Goal: Task Accomplishment & Management: Manage account settings

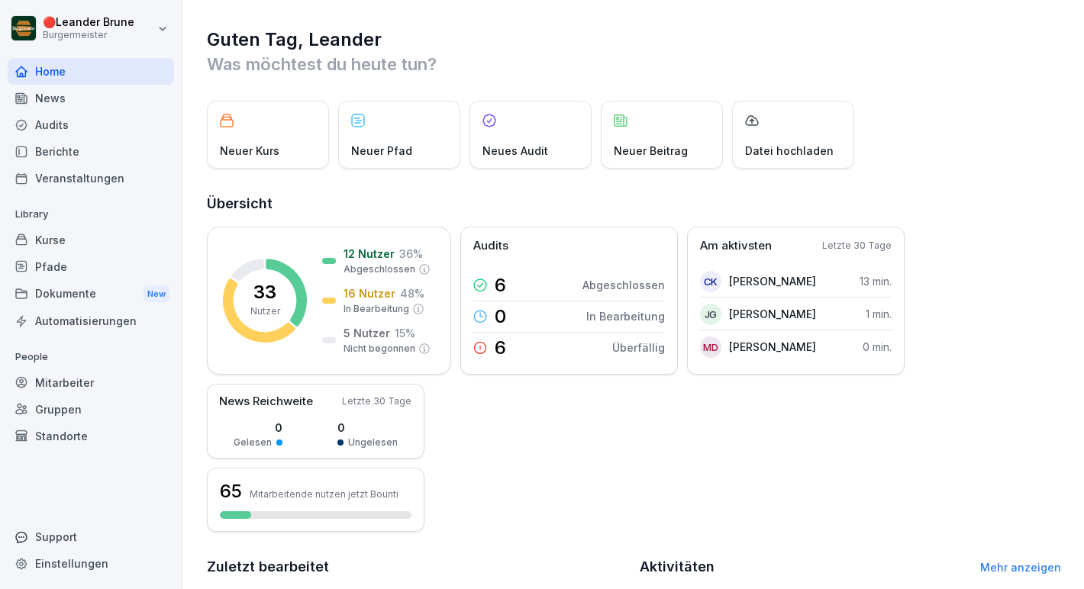
click at [90, 370] on div "Mitarbeiter" at bounding box center [91, 382] width 166 height 27
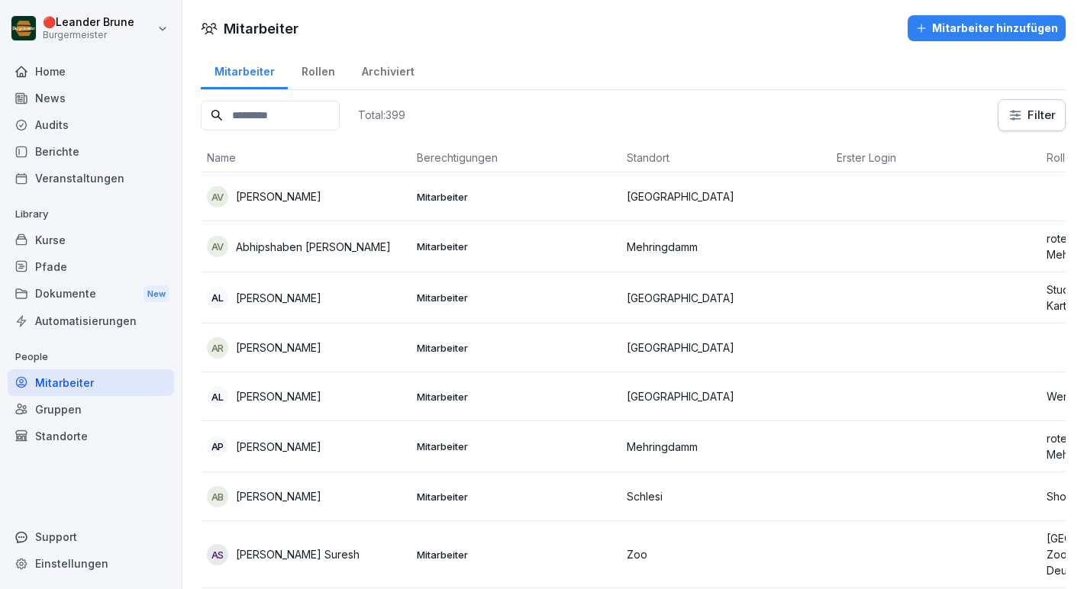
click at [251, 124] on input at bounding box center [270, 116] width 139 height 30
click at [95, 288] on div "Dokumente New" at bounding box center [91, 294] width 166 height 28
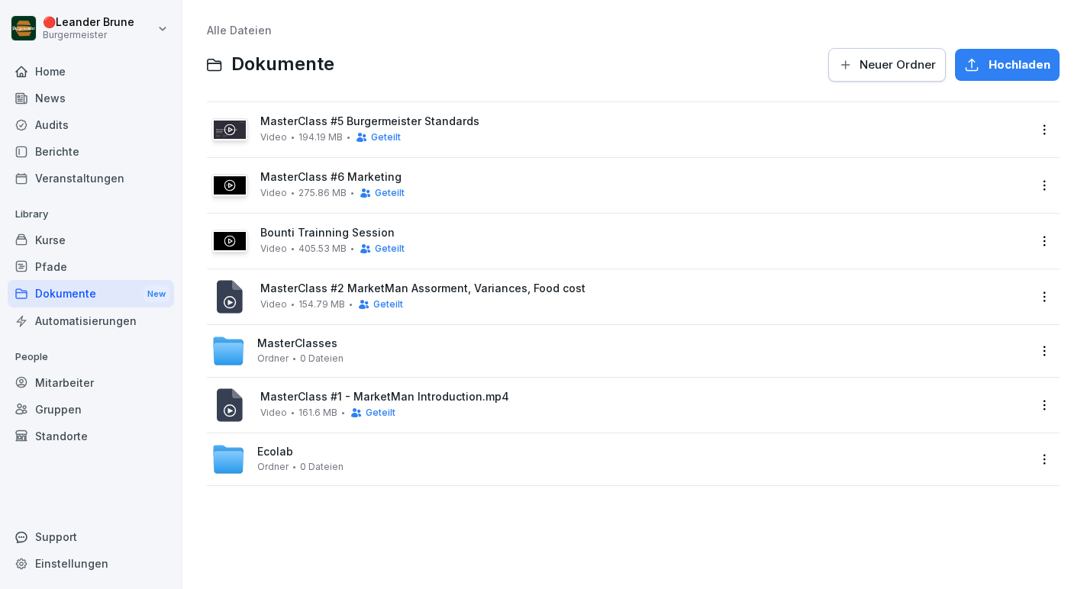
click at [1037, 131] on html "🔴 [PERSON_NAME] Burgermeister Home News Audits Berichte Veranstaltungen Library…" at bounding box center [542, 294] width 1084 height 589
click at [758, 143] on html "🔴 [PERSON_NAME] Burgermeister Home News Audits Berichte Veranstaltungen Library…" at bounding box center [542, 294] width 1084 height 589
click at [388, 137] on span "Geteilt" at bounding box center [386, 137] width 30 height 11
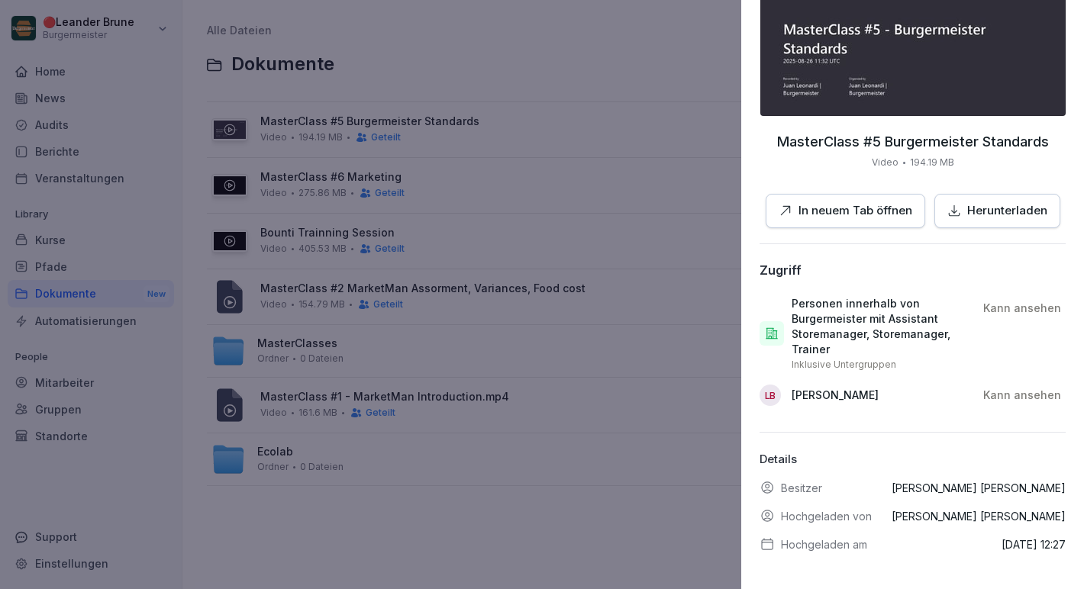
scroll to position [134, 0]
click at [581, 537] on div at bounding box center [542, 294] width 1084 height 589
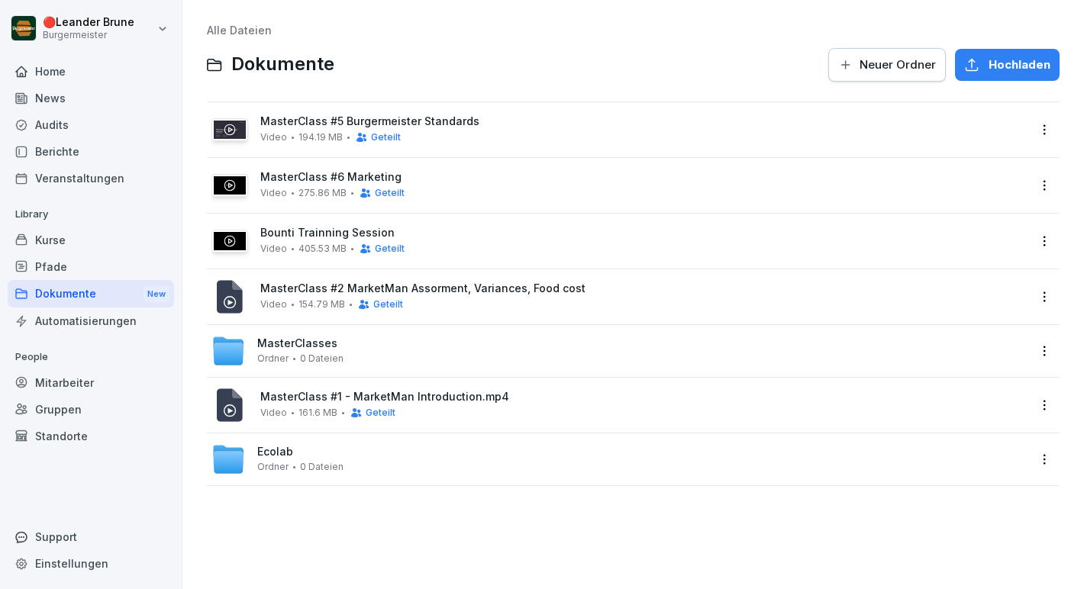
click at [389, 189] on span "Geteilt" at bounding box center [390, 193] width 30 height 11
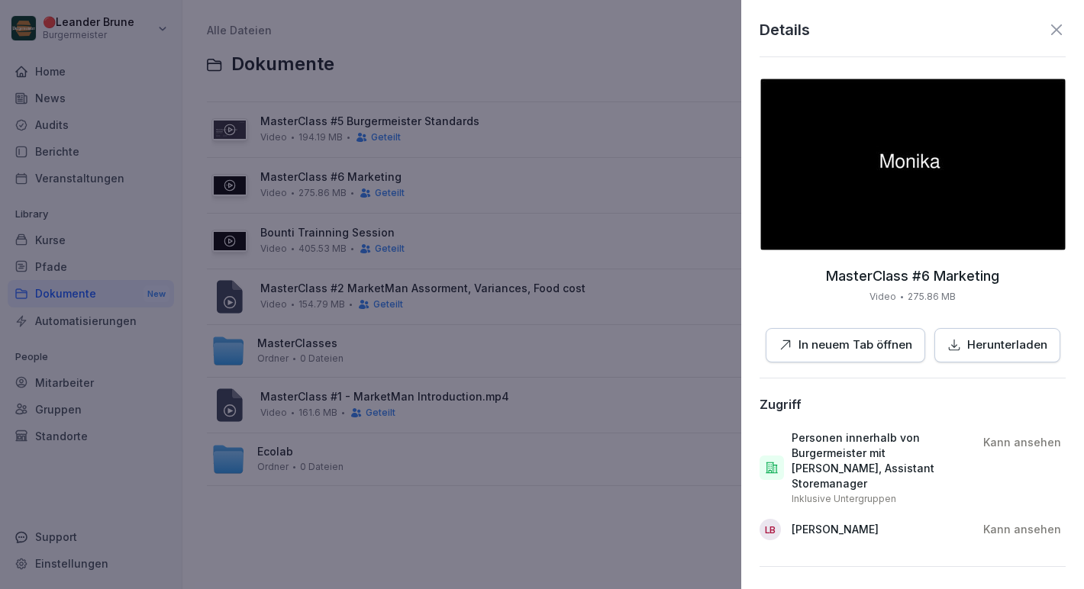
scroll to position [119, 0]
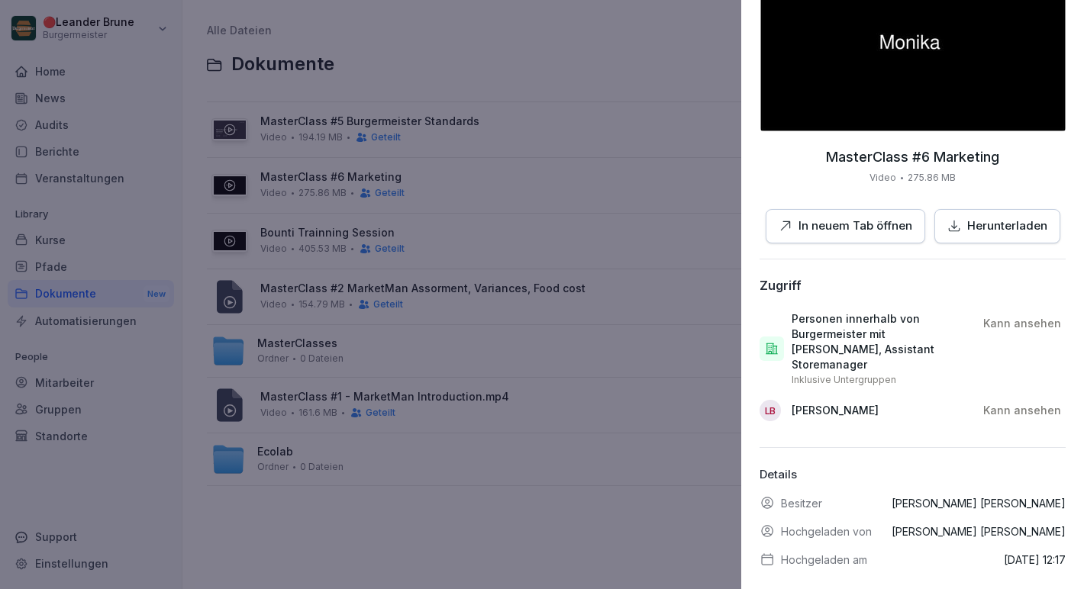
click at [498, 495] on div at bounding box center [542, 294] width 1084 height 589
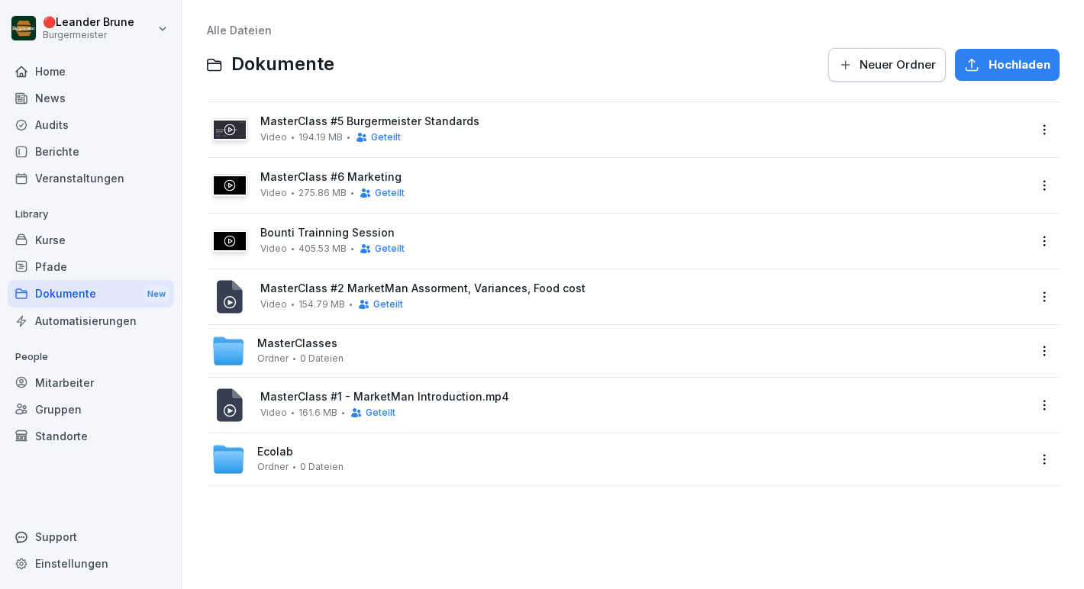
click at [391, 249] on span "Geteilt" at bounding box center [390, 248] width 30 height 11
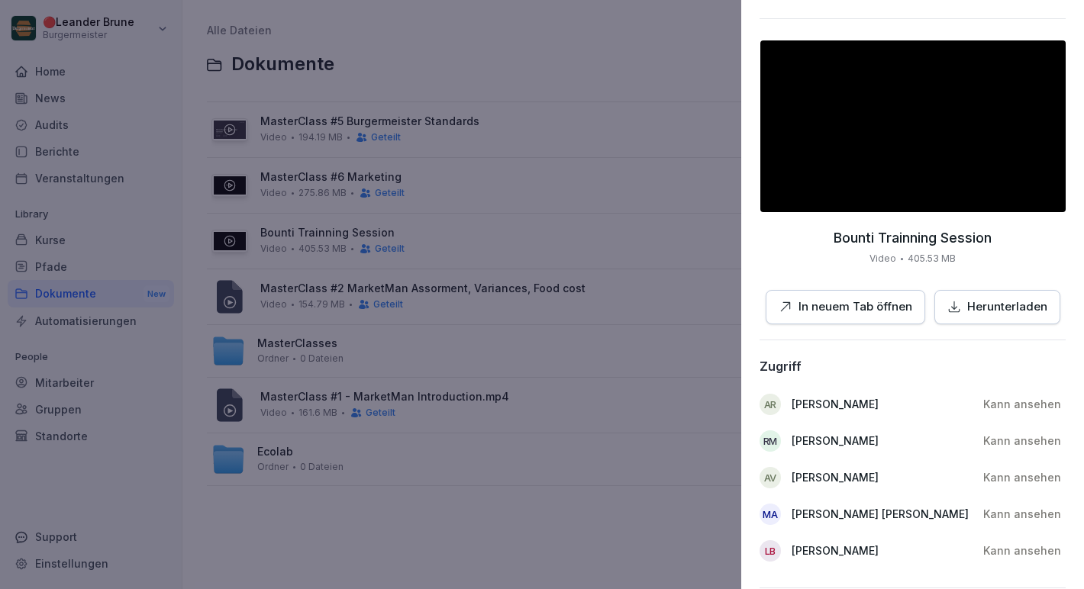
scroll to position [0, 0]
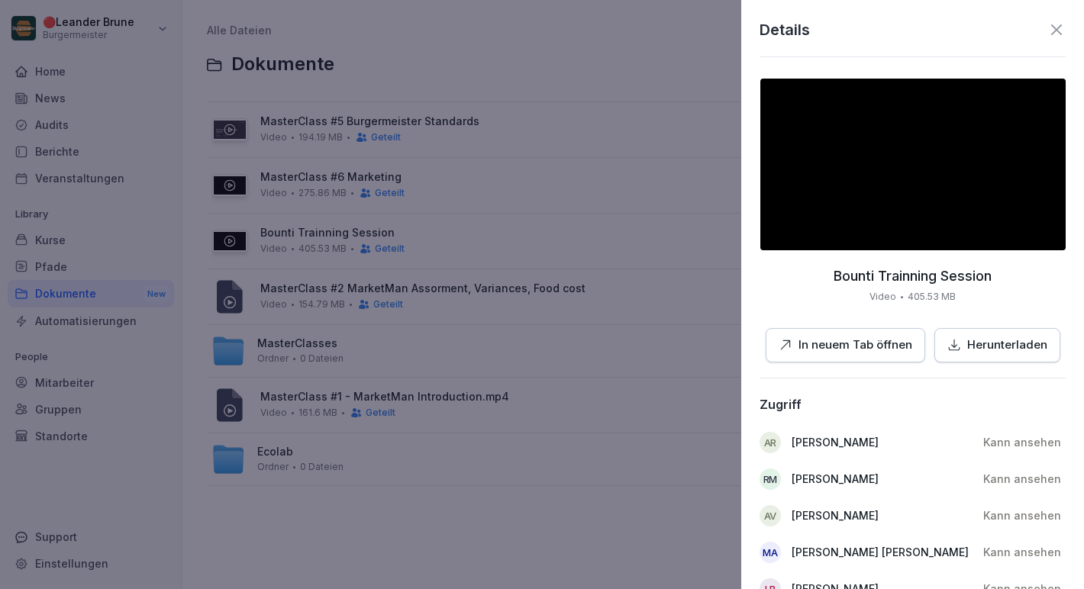
click at [653, 522] on div at bounding box center [542, 294] width 1084 height 589
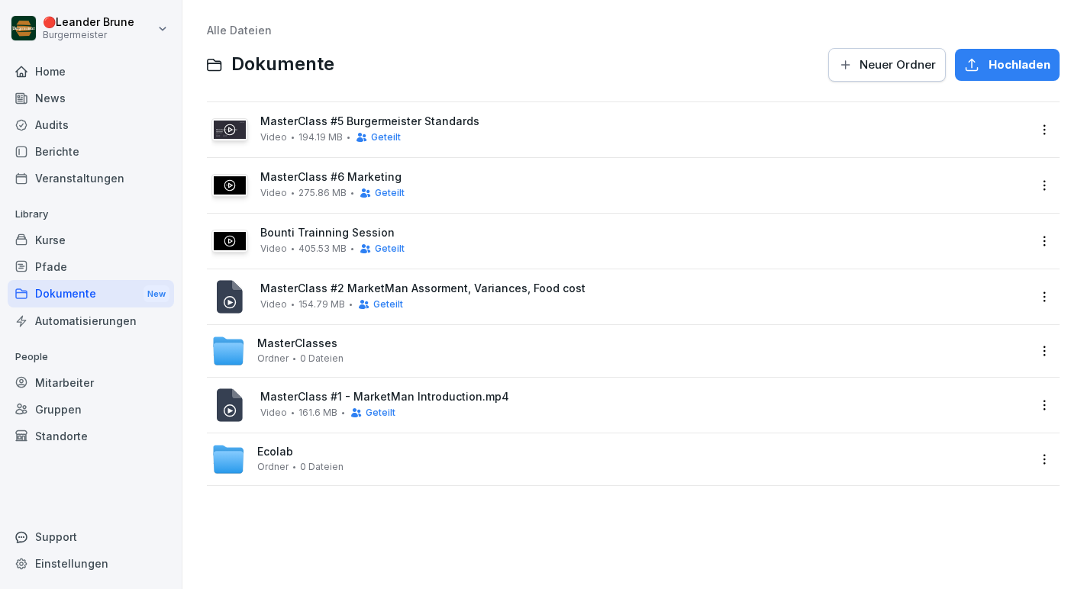
click at [378, 305] on span "Geteilt" at bounding box center [388, 304] width 30 height 11
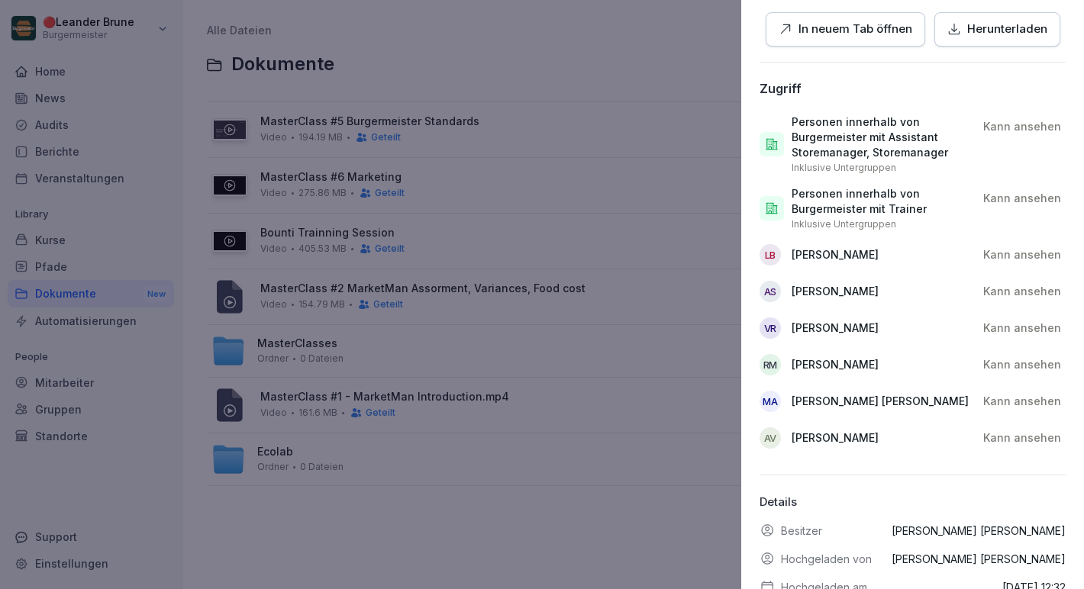
scroll to position [236, 0]
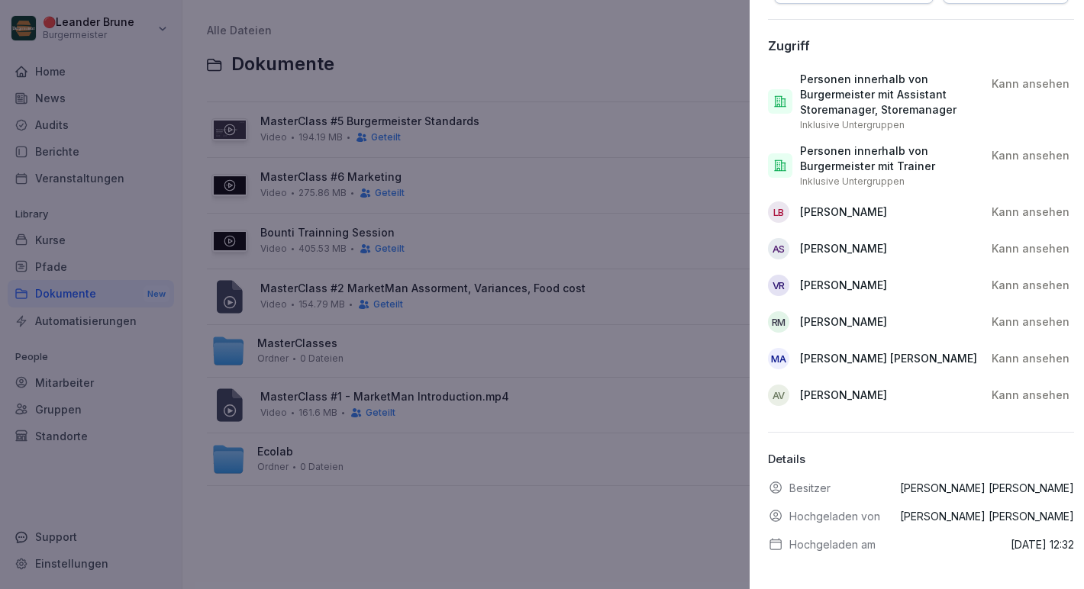
click at [550, 533] on div at bounding box center [542, 294] width 1084 height 589
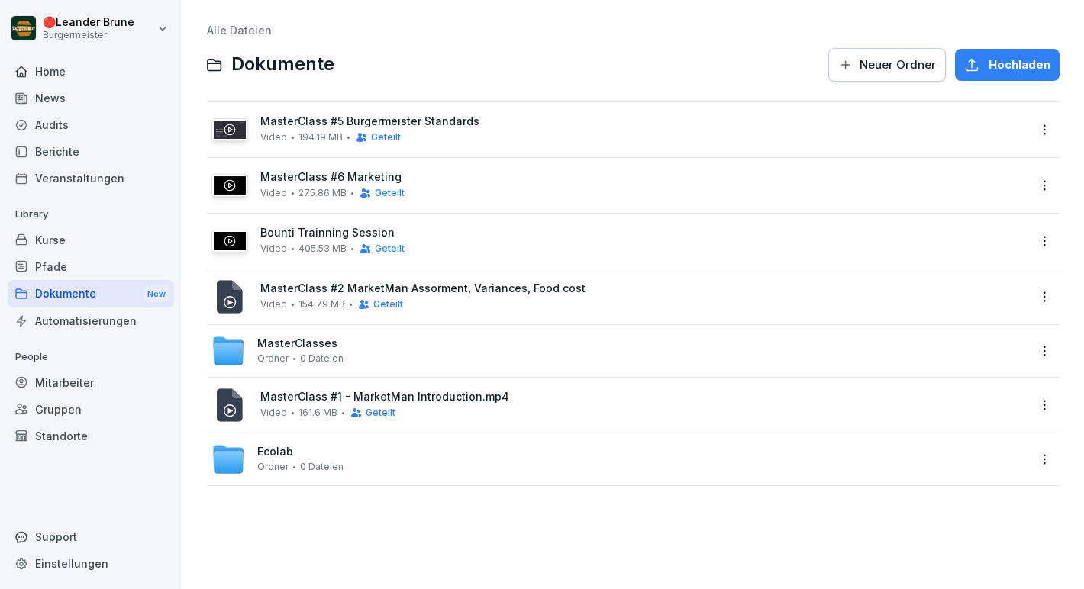
click at [382, 409] on span "Geteilt" at bounding box center [381, 413] width 30 height 11
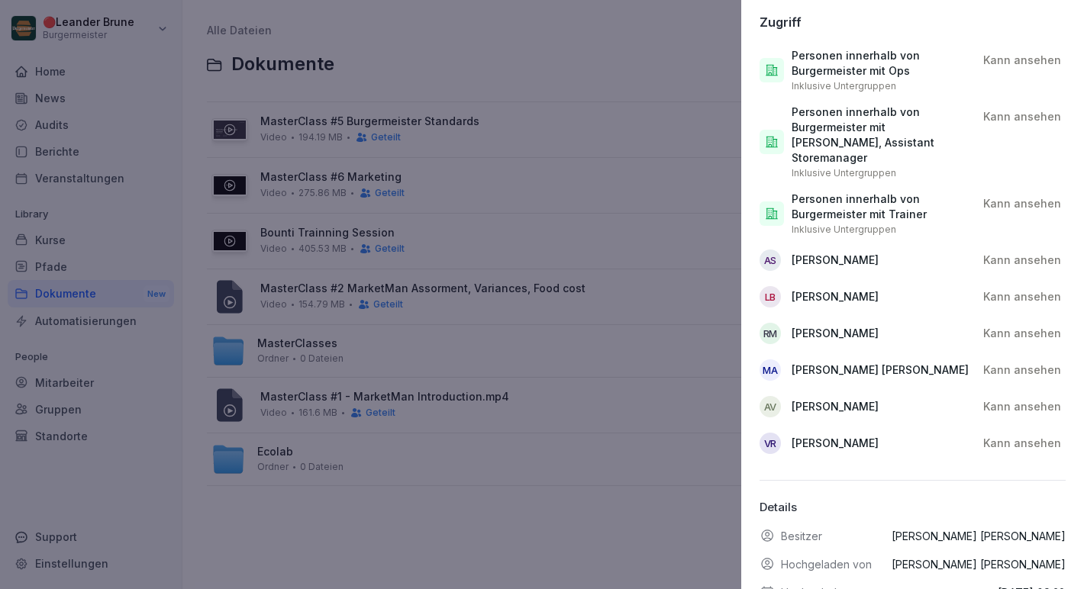
scroll to position [249, 0]
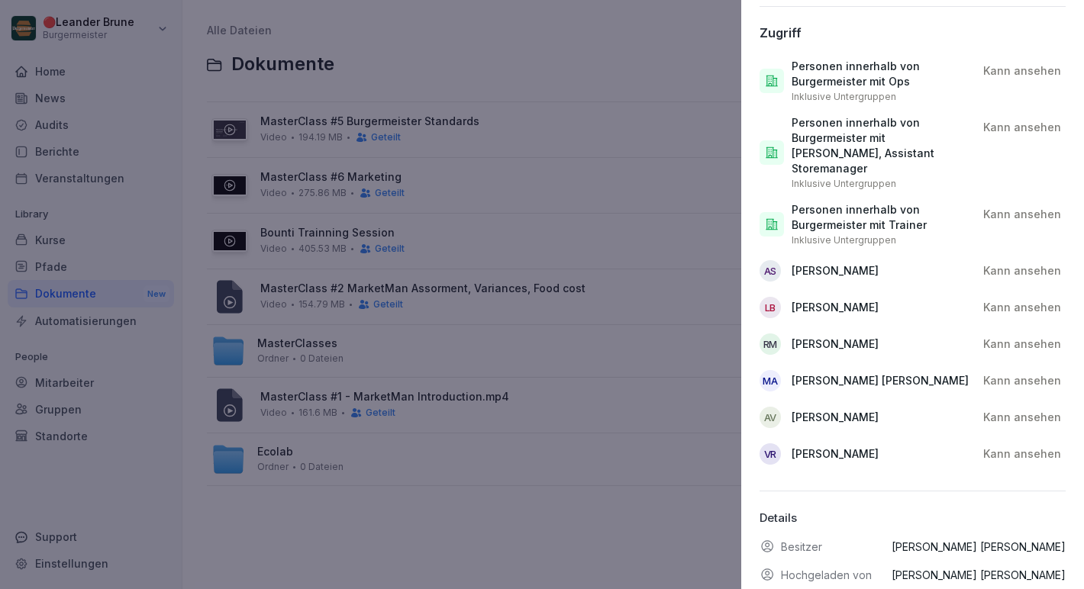
click at [609, 563] on div at bounding box center [542, 294] width 1084 height 589
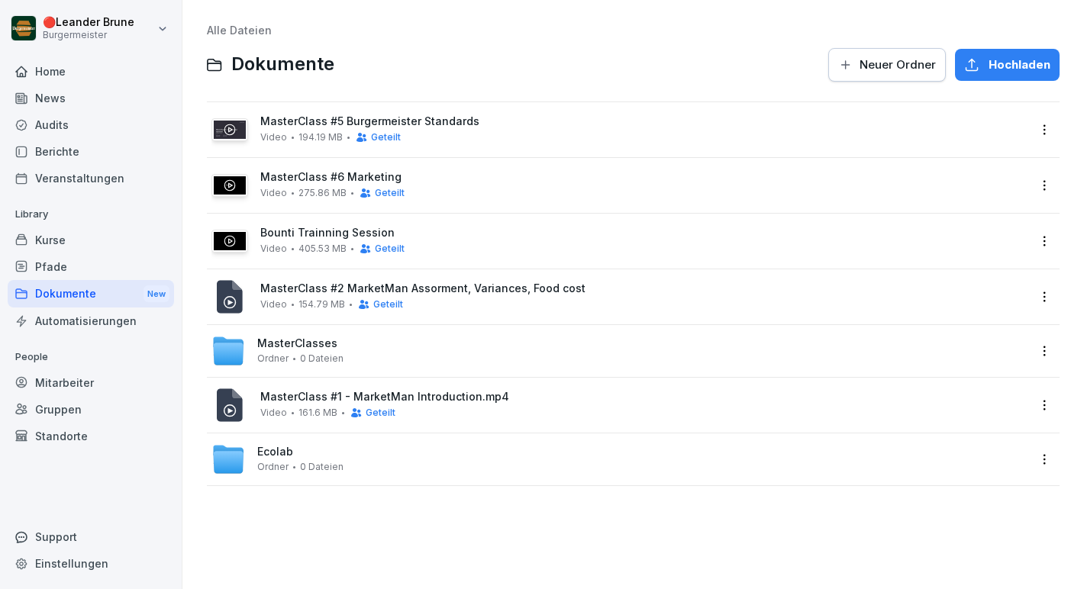
click at [450, 358] on div "MasterClasses Ordner 0 Dateien" at bounding box center [619, 351] width 816 height 34
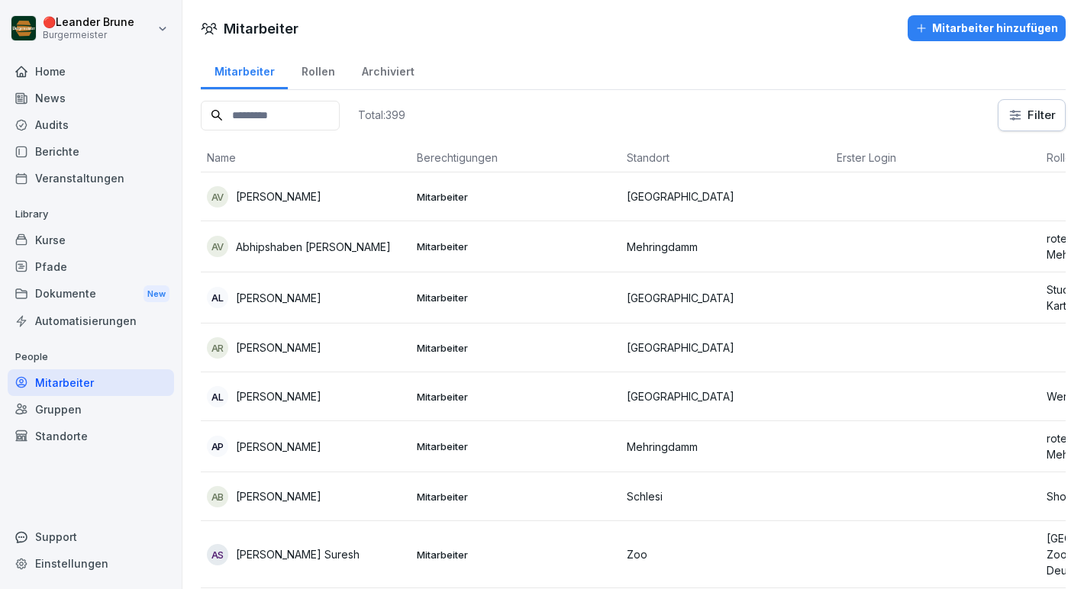
click at [277, 126] on input at bounding box center [270, 116] width 139 height 30
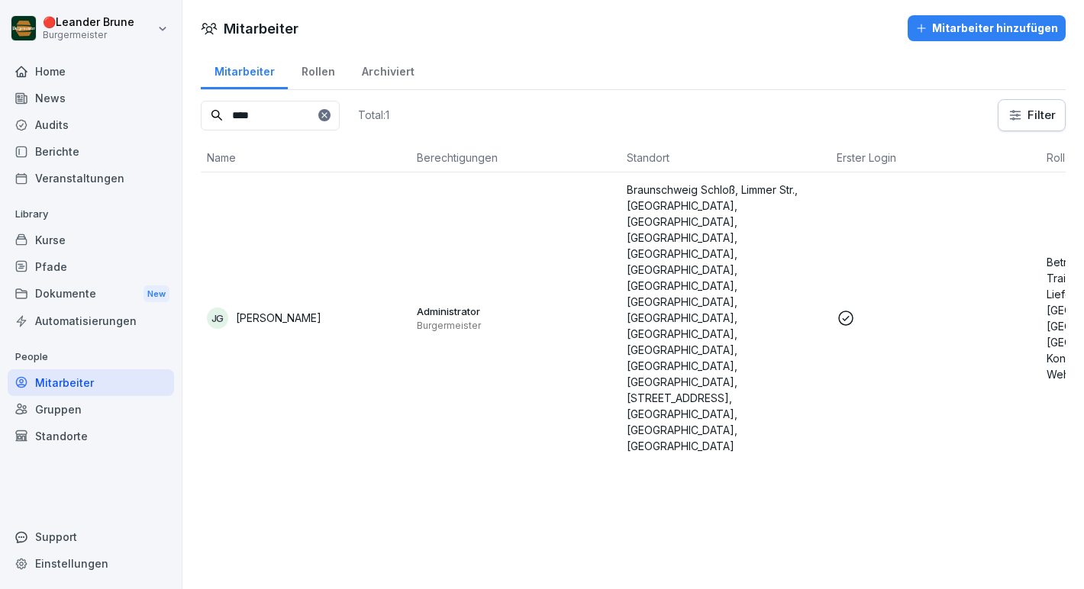
click at [379, 205] on td "JG [PERSON_NAME]" at bounding box center [306, 317] width 210 height 291
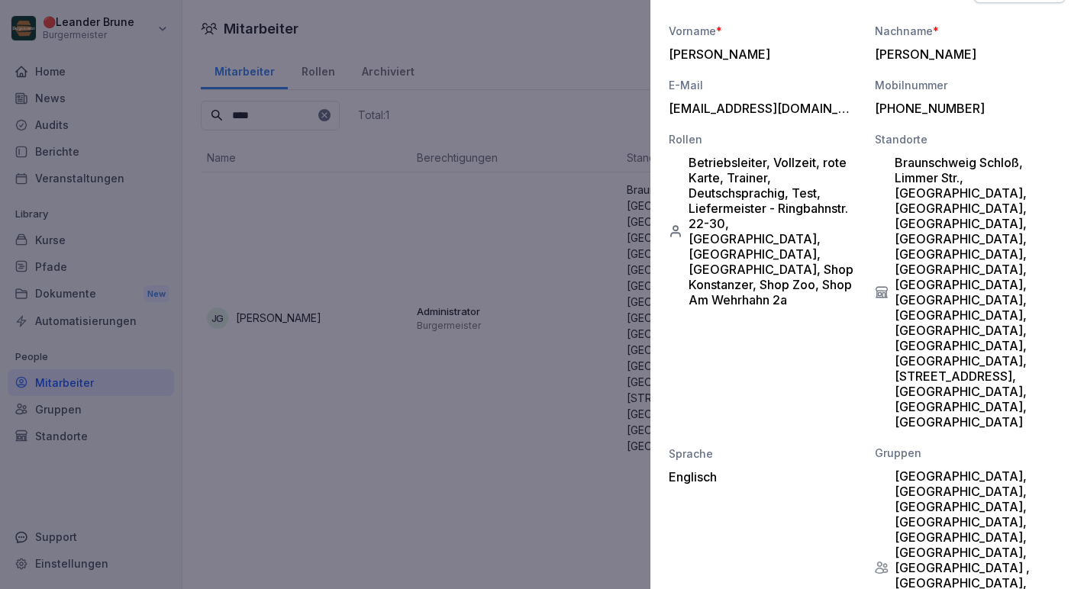
scroll to position [352, 0]
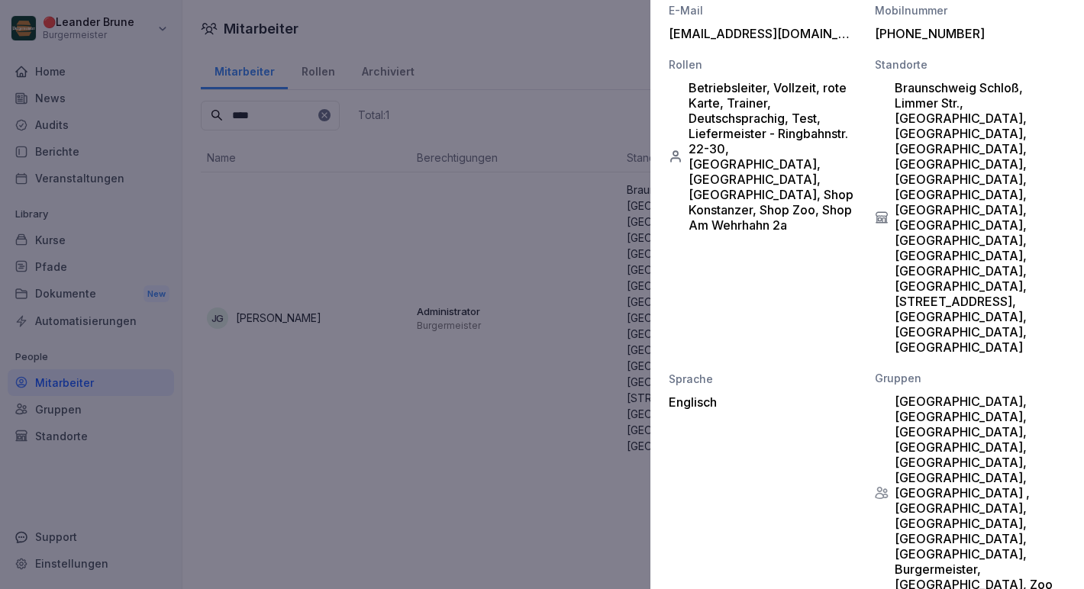
click at [601, 412] on div at bounding box center [542, 294] width 1084 height 589
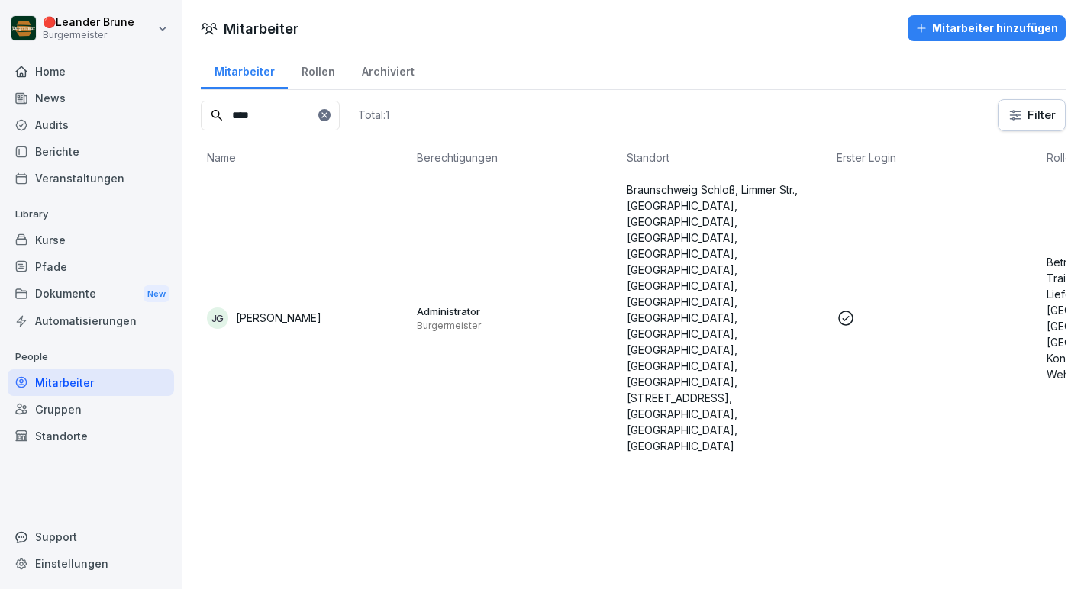
click at [60, 379] on div "Mitarbeiter" at bounding box center [91, 382] width 166 height 27
click at [269, 114] on input "****" at bounding box center [270, 116] width 139 height 30
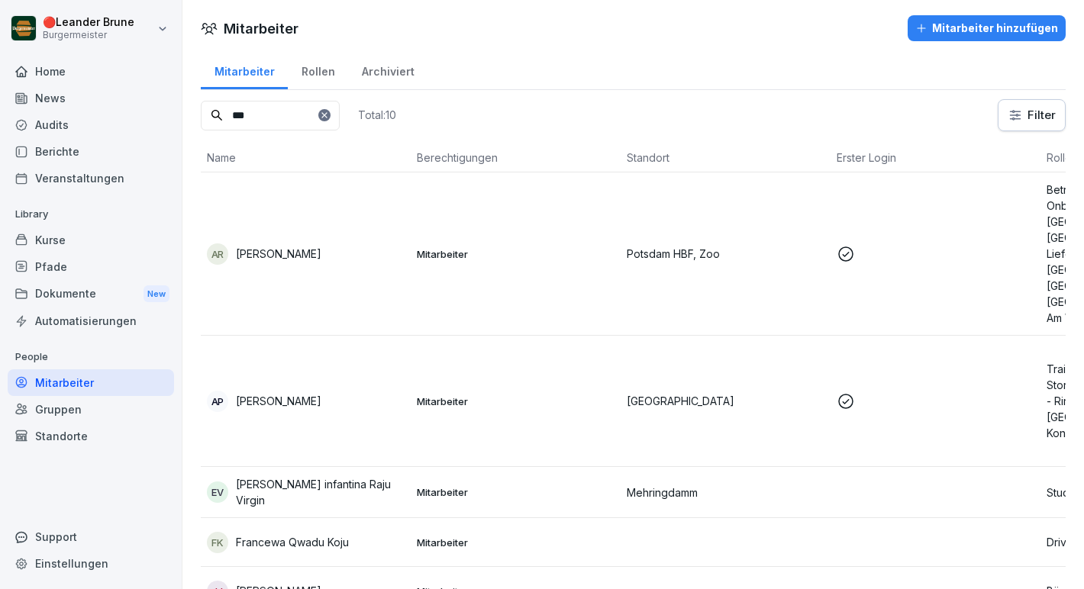
type input "****"
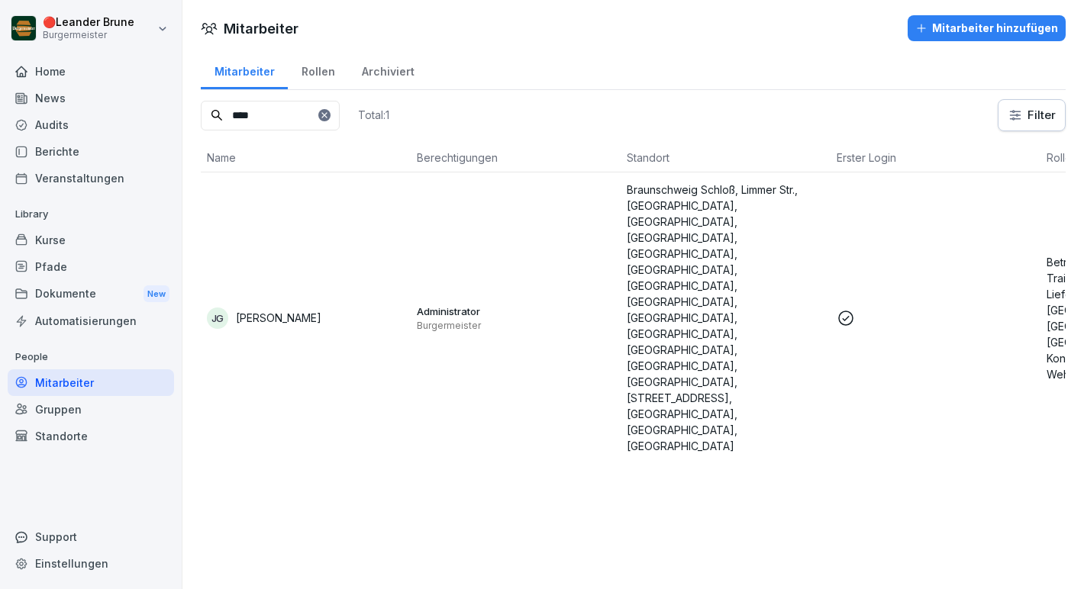
click at [738, 387] on div "Mitarbeiter Mitarbeiter hinzufügen Mitarbeiter Rollen Archiviert **** Total: 1 …" at bounding box center [632, 294] width 901 height 589
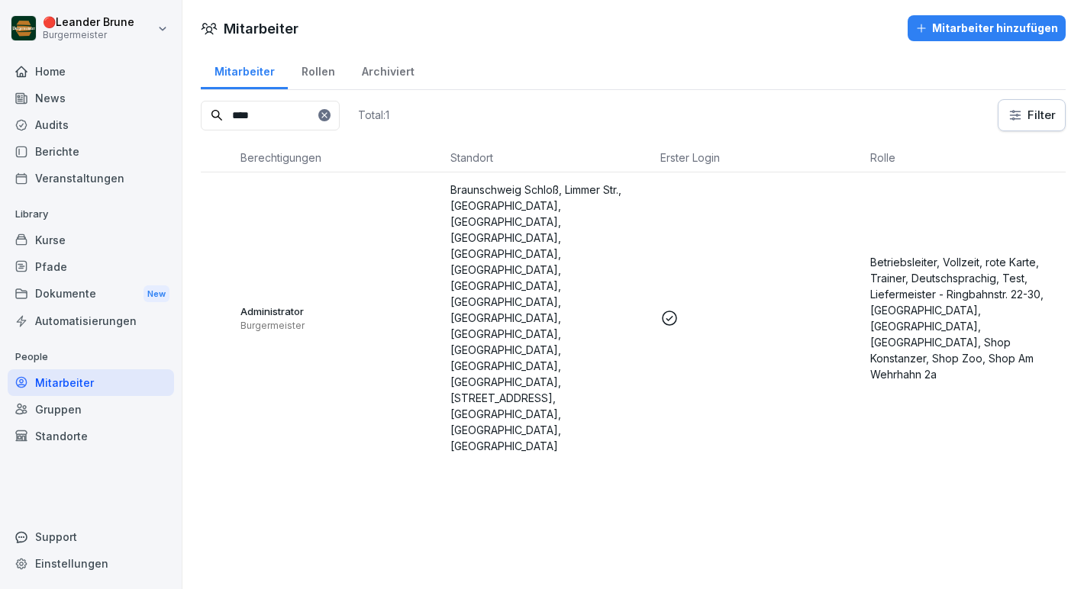
scroll to position [0, 185]
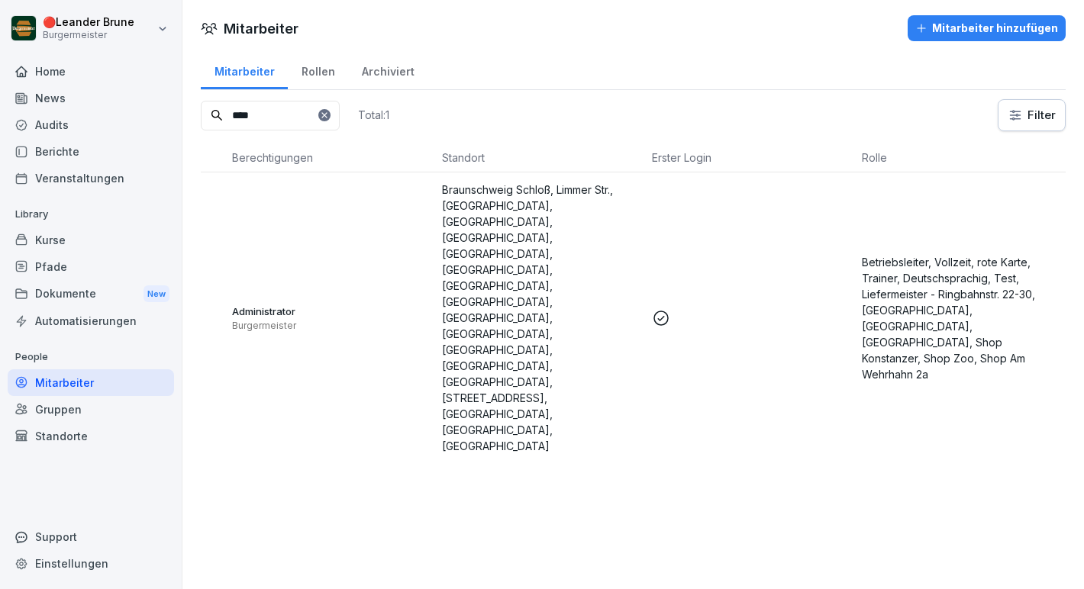
click at [71, 301] on div "Dokumente New" at bounding box center [91, 294] width 166 height 28
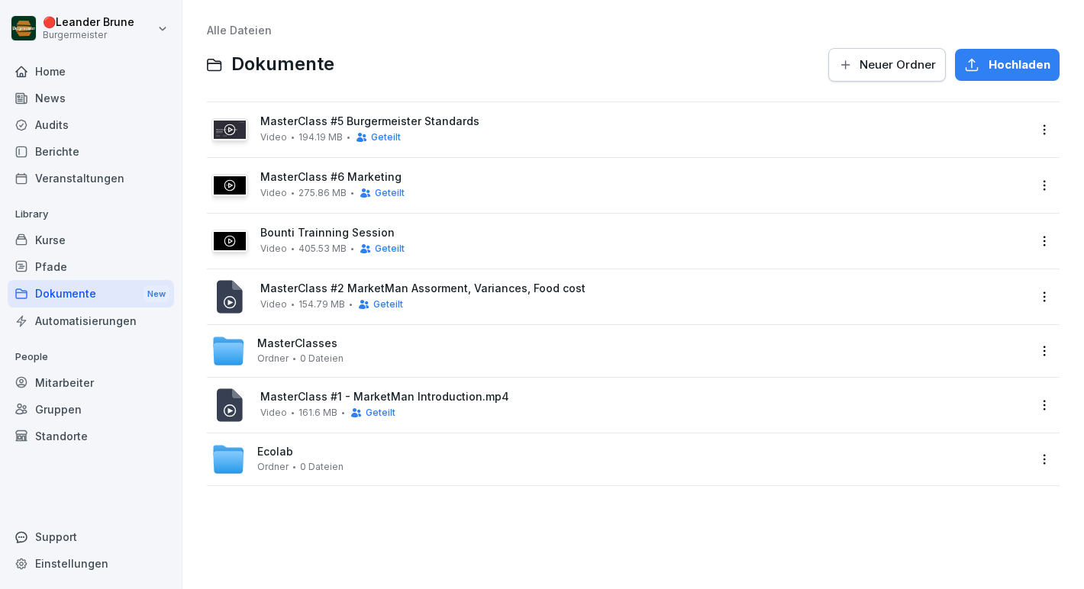
click at [378, 135] on span "Geteilt" at bounding box center [386, 137] width 30 height 11
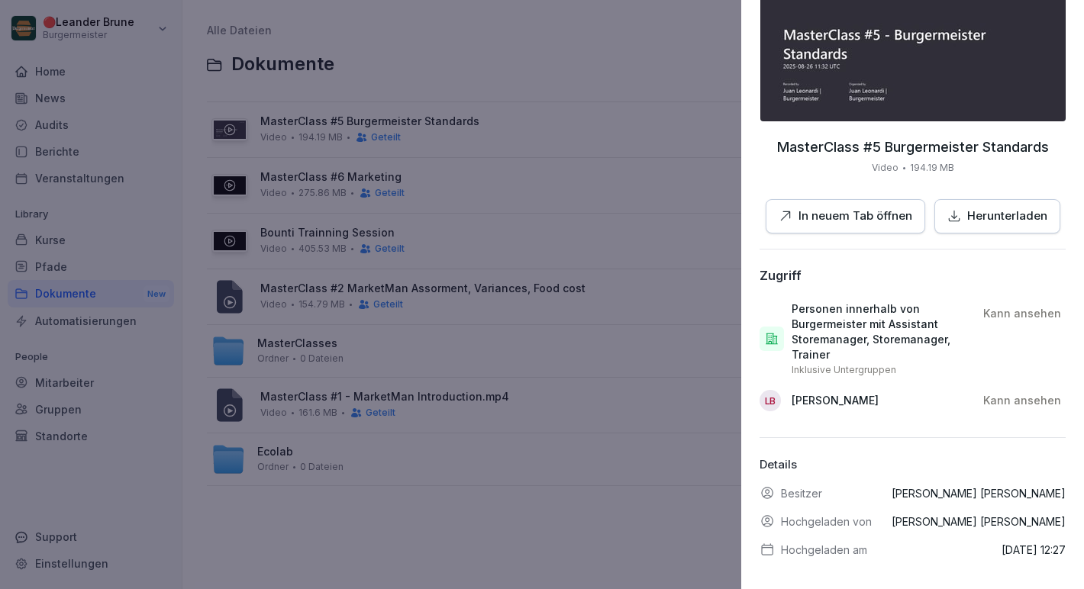
scroll to position [134, 0]
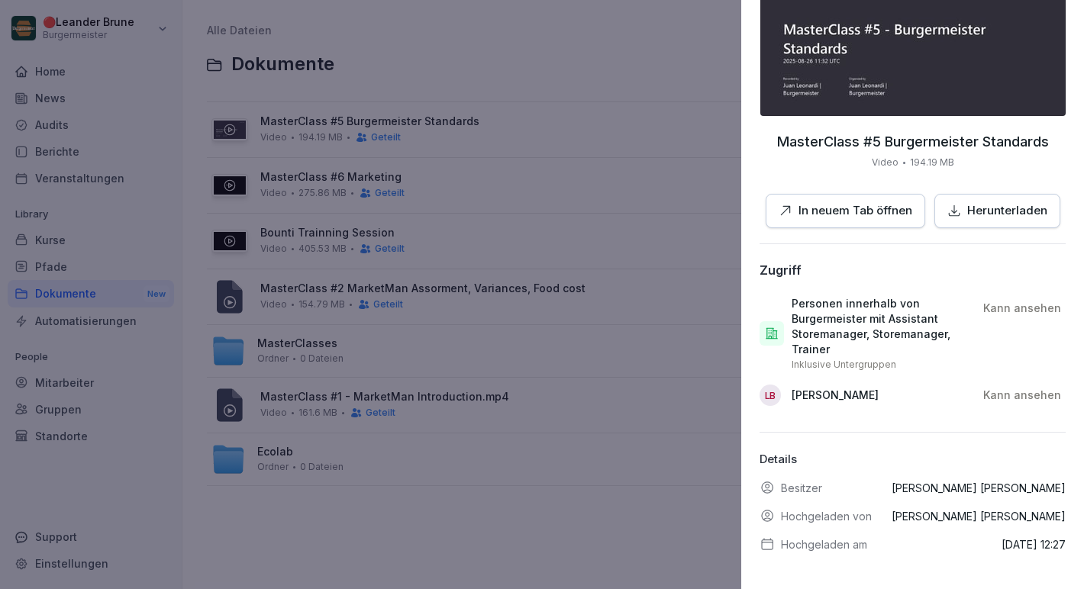
click at [344, 508] on div at bounding box center [542, 294] width 1084 height 589
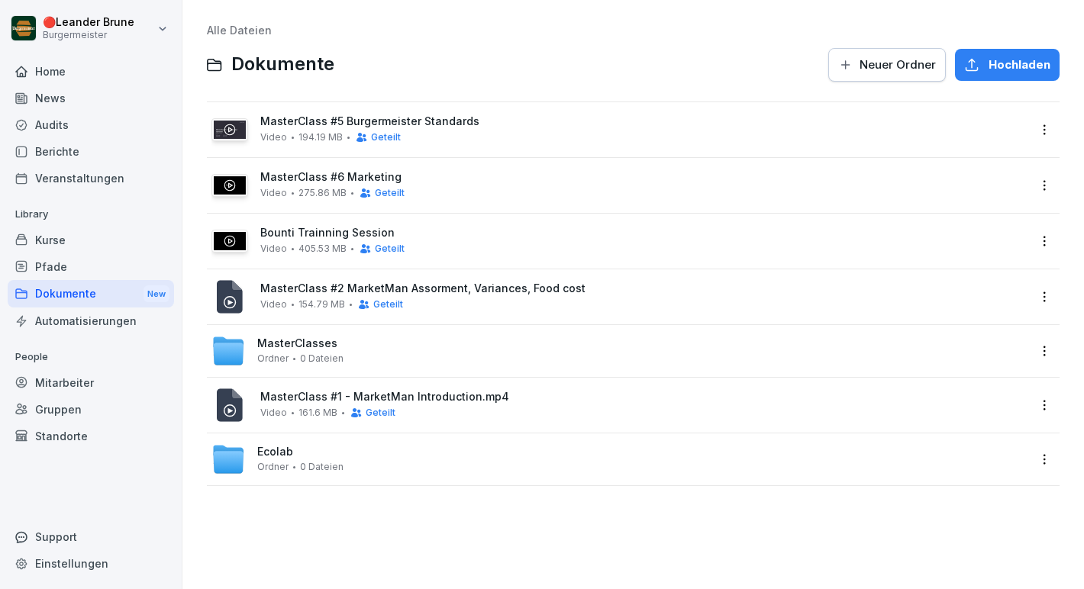
click at [393, 137] on span "Geteilt" at bounding box center [386, 137] width 30 height 11
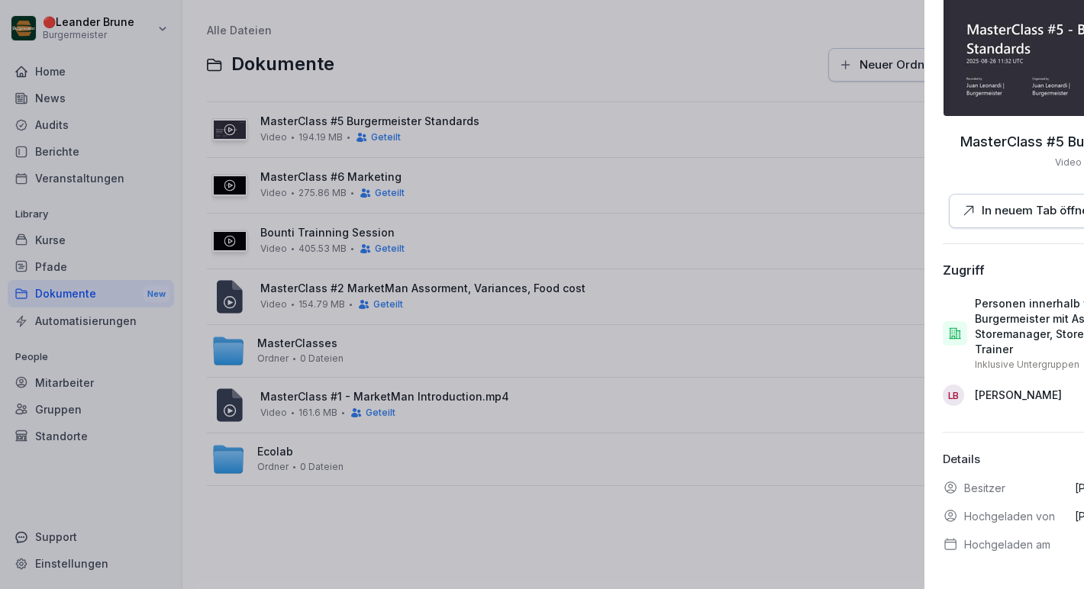
click at [637, 517] on div at bounding box center [542, 294] width 1084 height 589
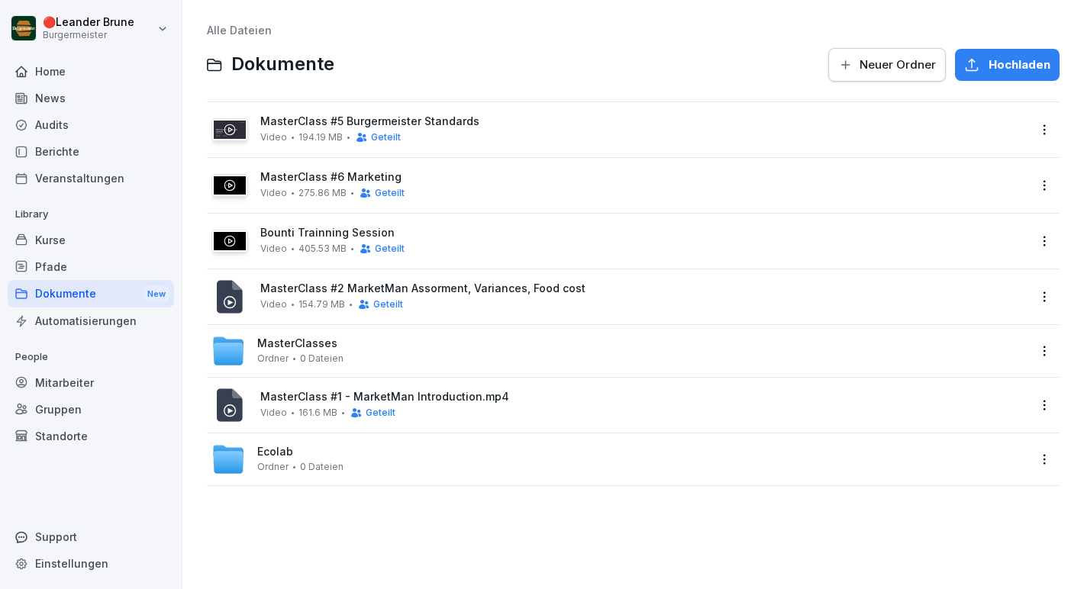
click at [384, 137] on span "Geteilt" at bounding box center [386, 137] width 30 height 11
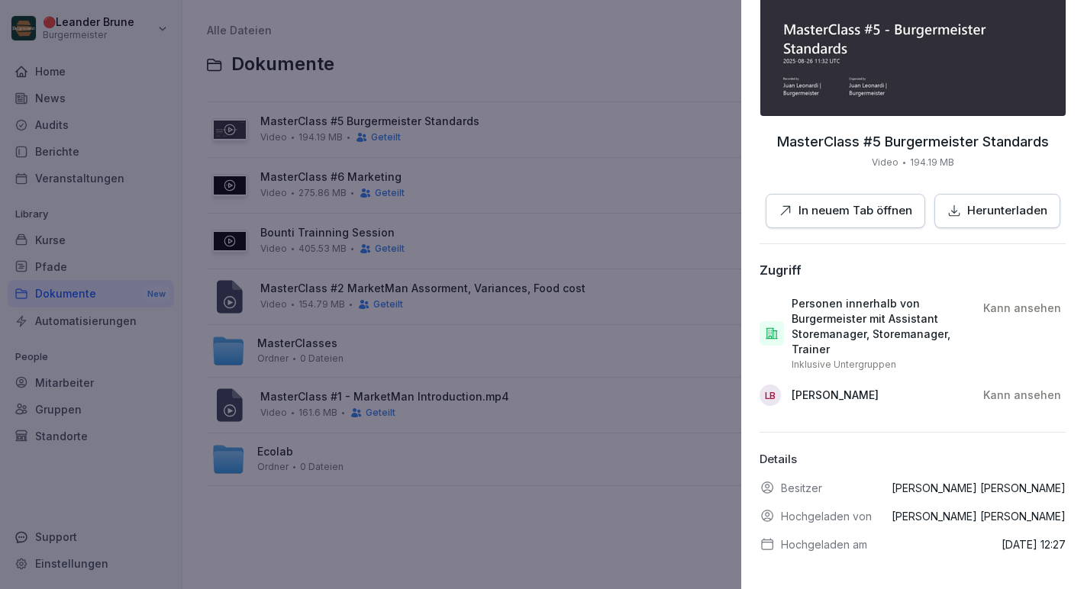
click at [616, 515] on div at bounding box center [542, 294] width 1084 height 589
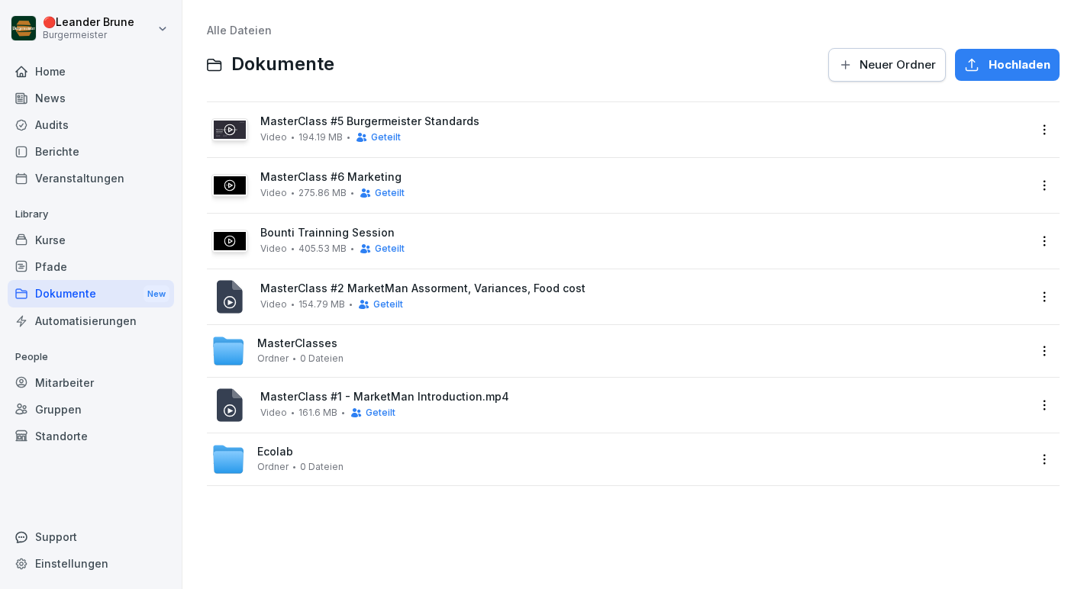
click at [385, 189] on span "Geteilt" at bounding box center [390, 193] width 30 height 11
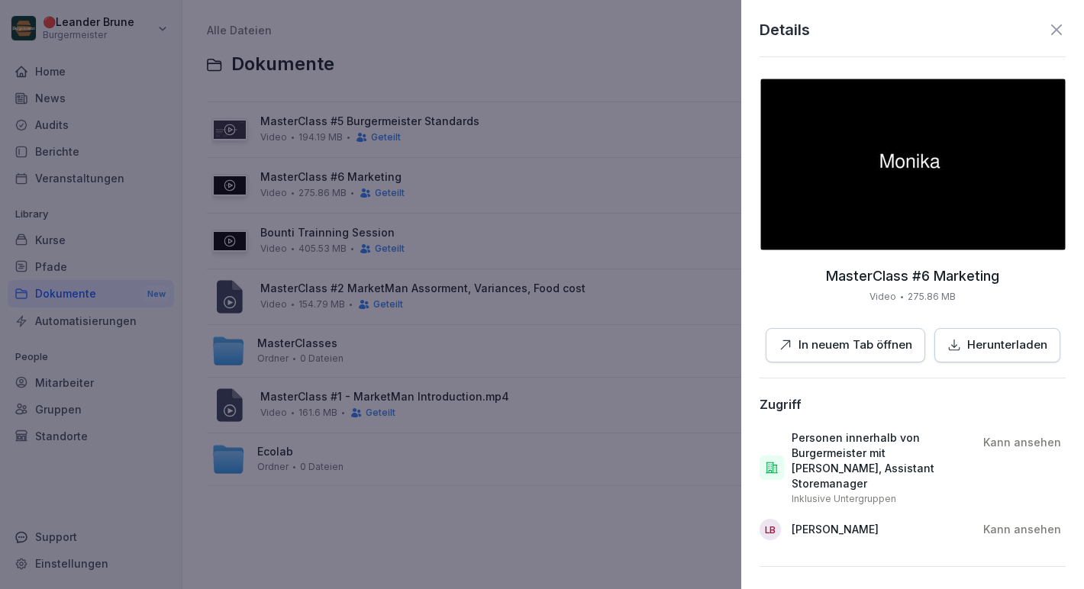
scroll to position [119, 0]
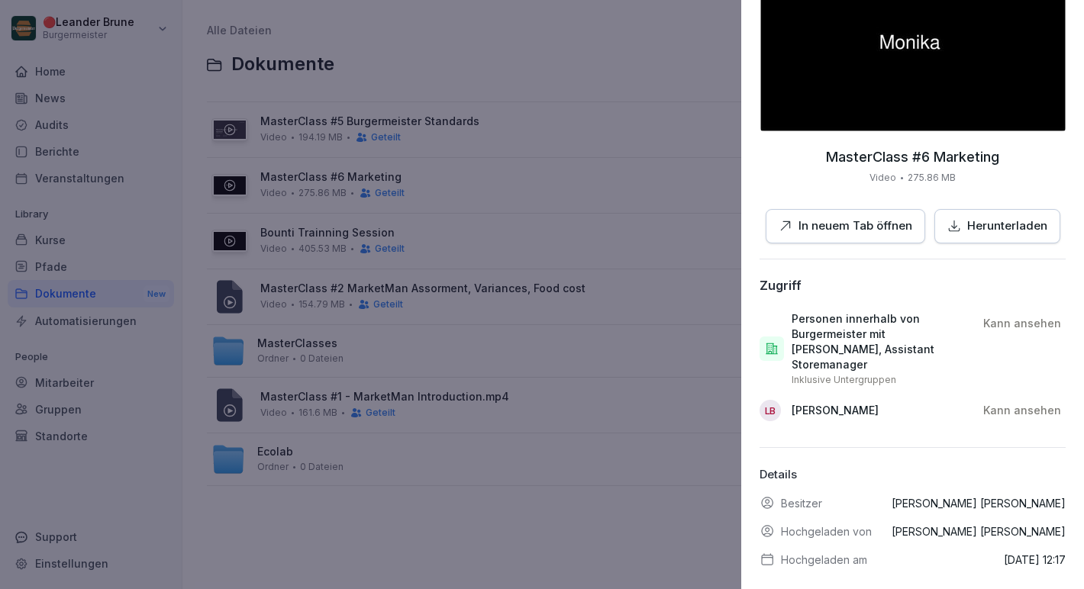
click at [647, 479] on div at bounding box center [542, 294] width 1084 height 589
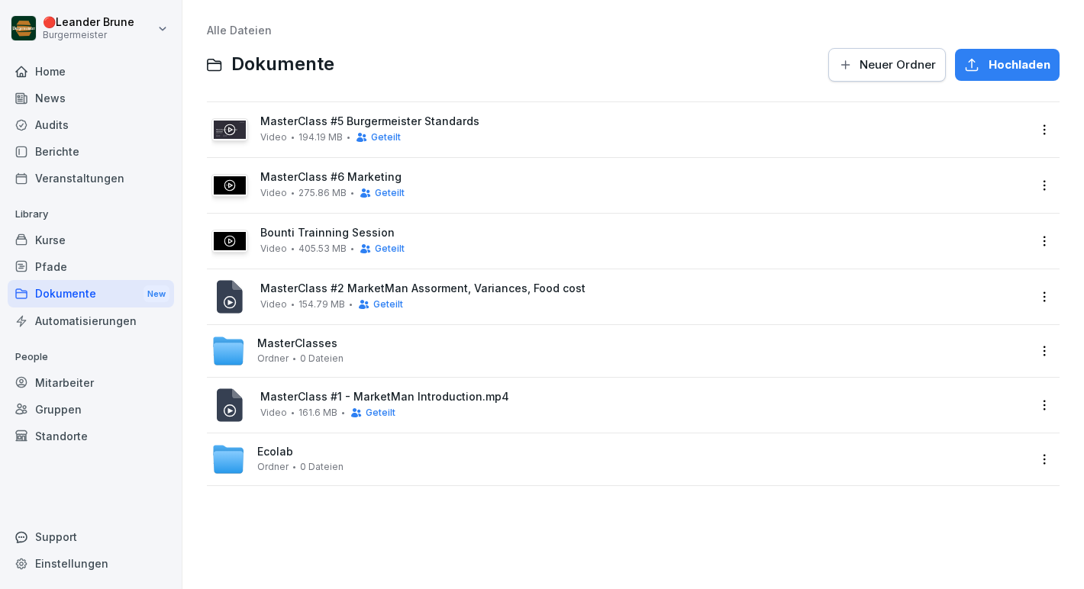
click at [390, 248] on span "Geteilt" at bounding box center [390, 248] width 30 height 11
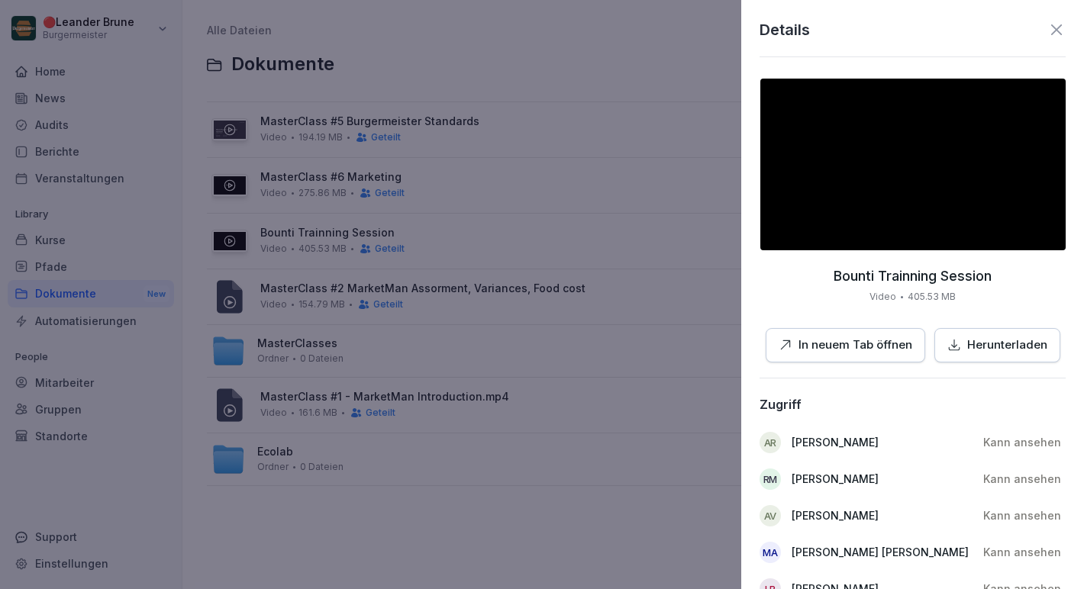
scroll to position [194, 0]
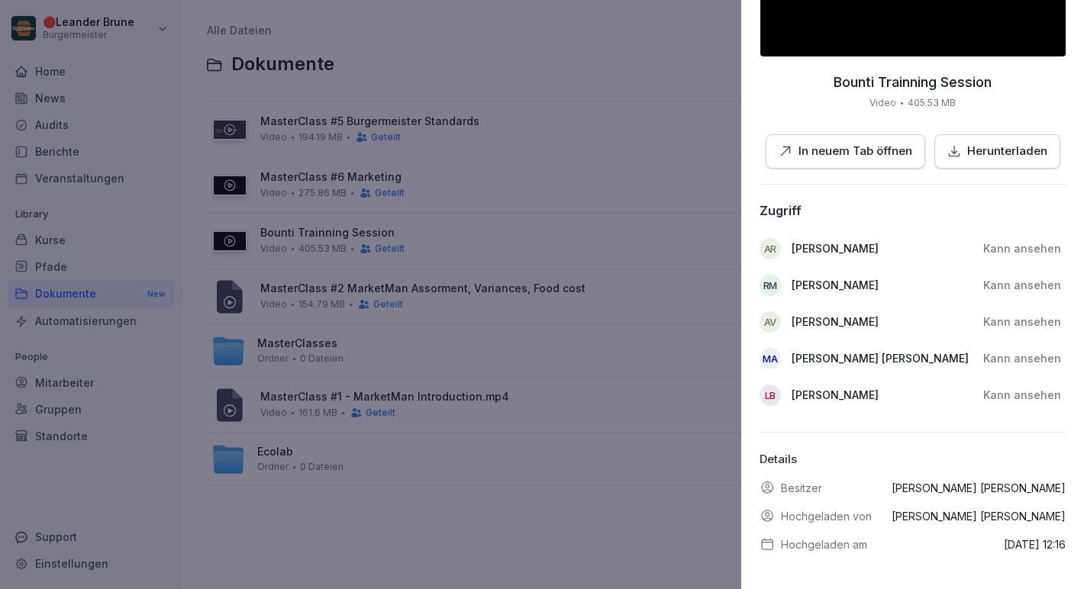
click at [672, 510] on div at bounding box center [542, 294] width 1084 height 589
